Goal: Ask a question

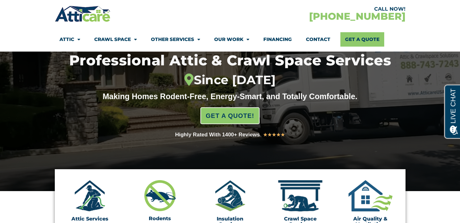
scroll to position [96, 0]
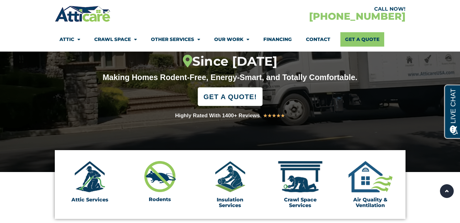
click at [226, 101] on span "GET A QUOTE!" at bounding box center [229, 97] width 53 height 14
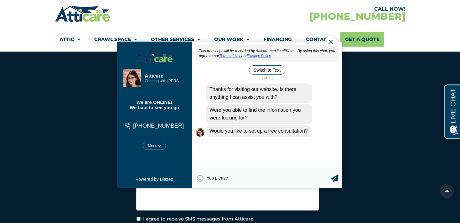
type textarea "Yes please."
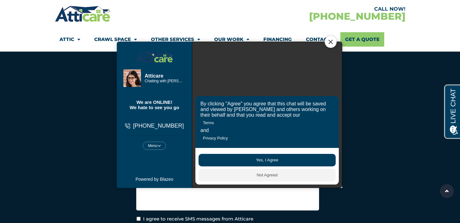
click at [265, 154] on button "Yes, I Agree" at bounding box center [266, 160] width 137 height 13
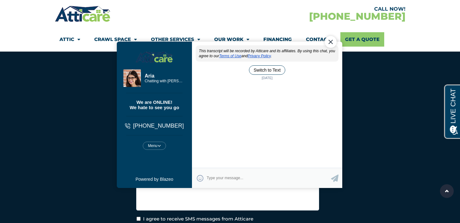
scroll to position [3, 0]
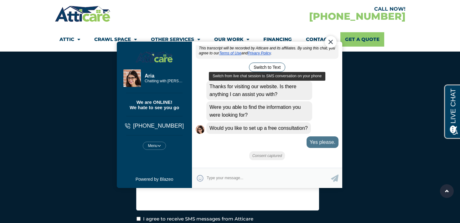
click at [262, 67] on button "Switch to Text" at bounding box center [267, 66] width 36 height 9
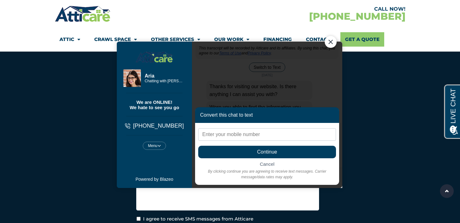
click at [225, 134] on input "text" at bounding box center [267, 134] width 138 height 13
click at [264, 162] on span "Cancel" at bounding box center [267, 163] width 15 height 5
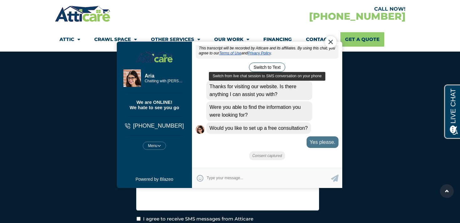
click at [274, 68] on button "Switch to Text" at bounding box center [267, 66] width 36 height 9
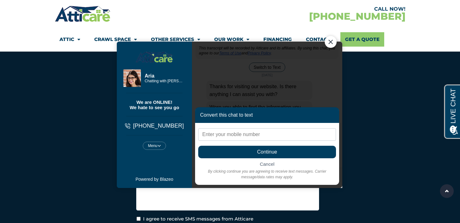
click at [215, 136] on input "text" at bounding box center [267, 134] width 138 height 13
type input "13104156694"
click at [231, 155] on span "Continue" at bounding box center [267, 152] width 138 height 13
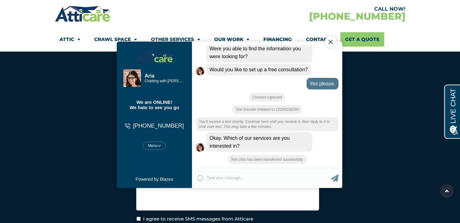
scroll to position [52, 0]
click at [211, 176] on div "😀 😁 😂 😃 😄 😅 😆 😇 😈 😉 😊 😋 😌 😍 😎 😏 😐 😑 😒 😓 😔 😕 😖 😗 😘 😛 😝 😞 😟 😠 😡 😢 😣 😤 😥 😦 Type yo…" at bounding box center [267, 178] width 150 height 20
click at [209, 176] on div "😀 😁 😂 😃 😄 😅 😆 😇 😈 😉 😊 😋 😌 😍 😎 😏 😐 😑 😒 😓 😔 😕 😖 😗 😘 😛 😝 😞 😟 😠 😡 😢 😣 😤 😥 😦 Type yo…" at bounding box center [267, 178] width 150 height 20
click at [232, 178] on div "😀 😁 😂 😃 😄 😅 😆 😇 😈 😉 😊 😋 😌 😍 😎 😏 😐 😑 😒 😓 😔 😕 😖 😗 😘 😛 😝 😞 😟 😠 😡 😢 😣 😤 😥 😦 Type yo…" at bounding box center [267, 178] width 150 height 20
click at [243, 178] on div "😀 😁 😂 😃 😄 😅 😆 😇 😈 😉 😊 😋 😌 😍 😎 😏 😐 😑 😒 😓 😔 😕 😖 😗 😘 😛 😝 😞 😟 😠 😡 😢 😣 😤 😥 😦 Type yo…" at bounding box center [267, 178] width 150 height 20
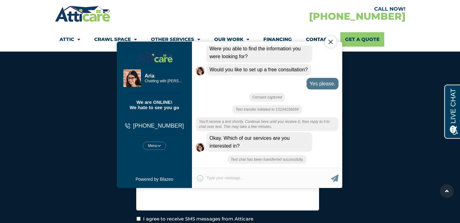
click at [242, 174] on div "😀 😁 😂 😃 😄 😅 😆 😇 😈 😉 😊 😋 😌 😍 😎 😏 😐 😑 😒 😓 😔 😕 😖 😗 😘 😛 😝 😞 😟 😠 😡 😢 😣 😤 😥 😦 Type yo…" at bounding box center [267, 178] width 150 height 20
click at [242, 175] on div "😀 😁 😂 😃 😄 😅 😆 😇 😈 😉 😊 😋 😌 😍 😎 😏 😐 😑 😒 😓 😔 😕 😖 😗 😘 😛 😝 😞 😟 😠 😡 😢 😣 😤 😥 😦 Type yo…" at bounding box center [267, 178] width 150 height 20
click at [254, 155] on div "Text chat has been transferred successfully." at bounding box center [266, 159] width 79 height 9
click at [218, 179] on div "😀 😁 😂 😃 😄 😅 😆 😇 😈 😉 😊 😋 😌 😍 😎 😏 😐 😑 😒 😓 😔 😕 😖 😗 😘 😛 😝 😞 😟 😠 😡 😢 😣 😤 😥 😦 Type yo…" at bounding box center [267, 178] width 150 height 20
